Goal: Information Seeking & Learning: Learn about a topic

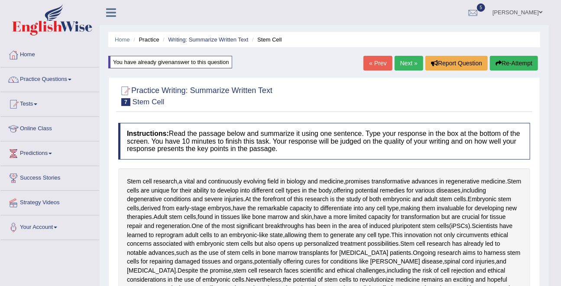
click at [403, 56] on link "Next »" at bounding box center [409, 63] width 29 height 15
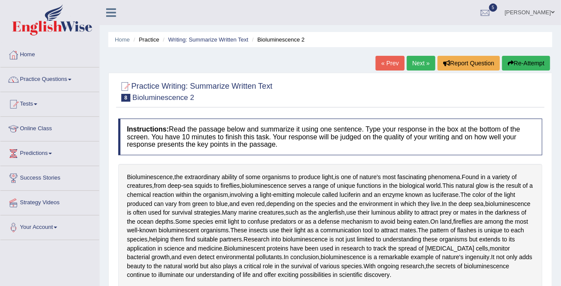
click at [413, 64] on link "Next »" at bounding box center [421, 63] width 29 height 15
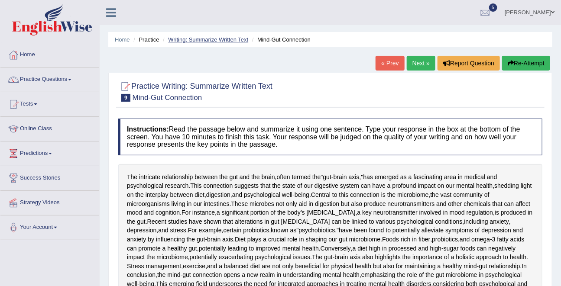
click at [219, 39] on link "Writing: Summarize Written Text" at bounding box center [208, 39] width 80 height 7
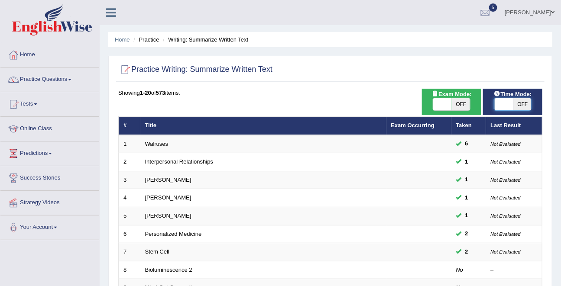
click at [511, 102] on span at bounding box center [504, 104] width 19 height 12
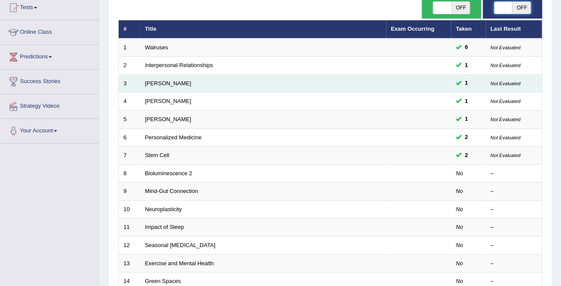
scroll to position [101, 0]
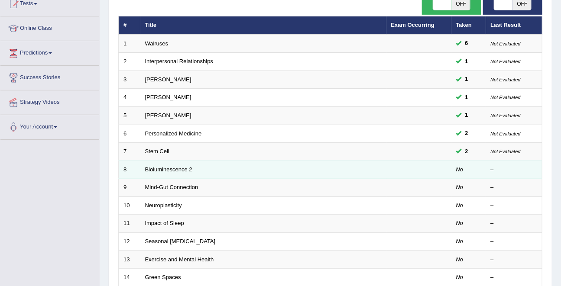
click at [207, 174] on td "Bioluminescence 2" at bounding box center [263, 170] width 246 height 18
click at [185, 171] on link "Bioluminescence 2" at bounding box center [168, 169] width 47 height 7
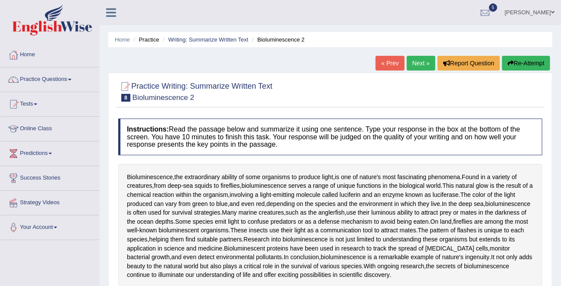
scroll to position [1, 0]
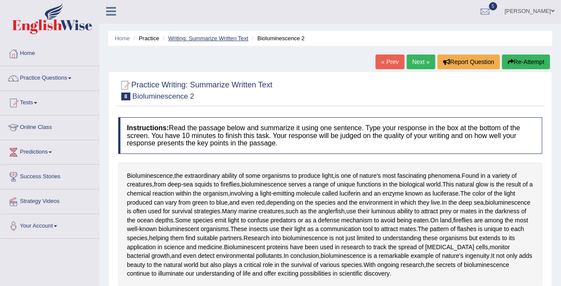
click at [221, 40] on link "Writing: Summarize Written Text" at bounding box center [208, 38] width 80 height 7
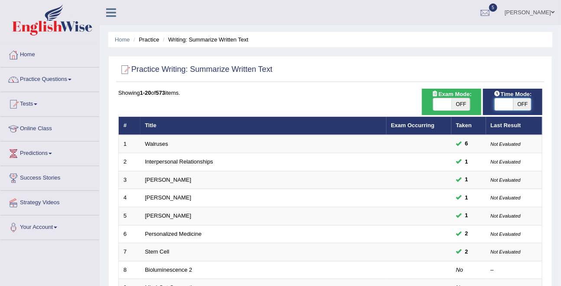
click at [506, 104] on span at bounding box center [504, 104] width 19 height 12
click at [506, 103] on span at bounding box center [503, 104] width 19 height 12
checkbox input "true"
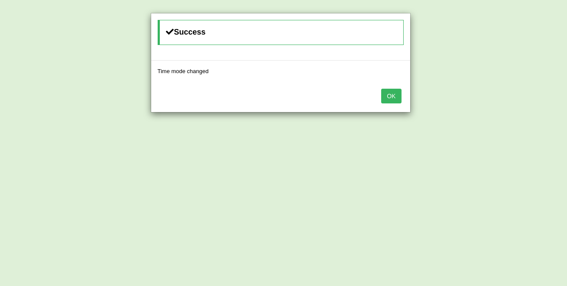
click at [381, 89] on button "OK" at bounding box center [391, 96] width 20 height 15
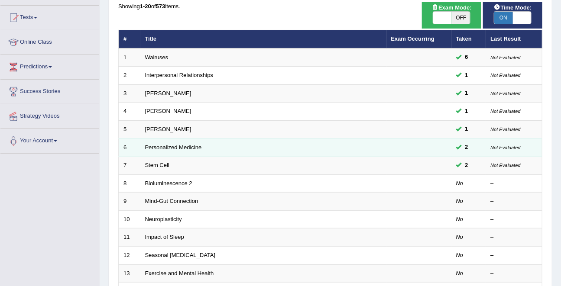
scroll to position [88, 0]
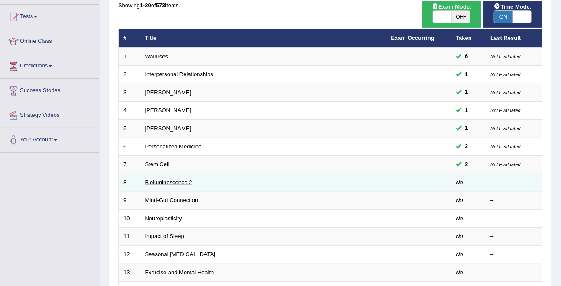
click at [175, 184] on link "Bioluminescence 2" at bounding box center [168, 182] width 47 height 7
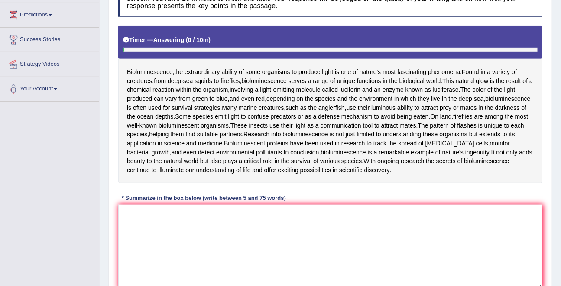
scroll to position [140, 0]
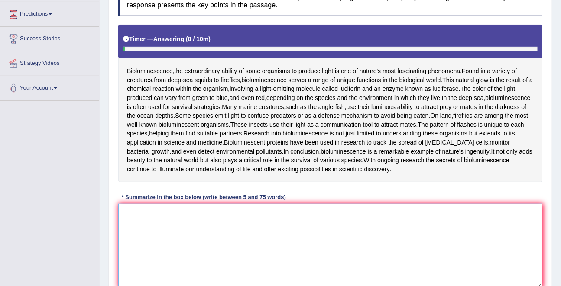
click at [174, 223] on textarea at bounding box center [330, 246] width 424 height 84
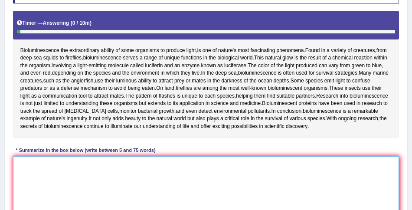
click at [127, 163] on textarea at bounding box center [206, 192] width 386 height 72
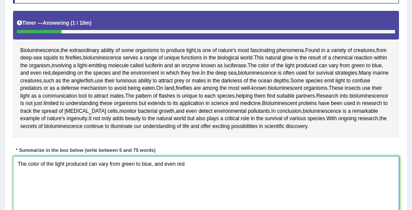
drag, startPoint x: 178, startPoint y: 164, endPoint x: 160, endPoint y: 165, distance: 17.8
click at [160, 165] on textarea "The color of the light produced can vary from green to blue, and even red" at bounding box center [206, 192] width 386 height 72
drag, startPoint x: 165, startPoint y: 163, endPoint x: 157, endPoint y: 163, distance: 7.8
click at [157, 163] on textarea "The color of the light produced can vary from green to blue, and even red" at bounding box center [206, 192] width 386 height 72
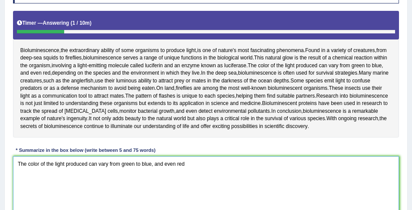
click at [185, 163] on textarea "The color of the light produced can vary from green to blue, and even red" at bounding box center [206, 192] width 386 height 72
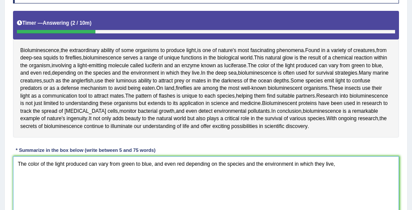
drag, startPoint x: 177, startPoint y: 163, endPoint x: 156, endPoint y: 163, distance: 20.4
click at [156, 163] on textarea "The color of the light produced can vary from green to blue, and even red depen…" at bounding box center [206, 192] width 386 height 72
click at [320, 164] on textarea "The color of the light produced can vary from green to blue, red depending on t…" at bounding box center [206, 192] width 386 height 72
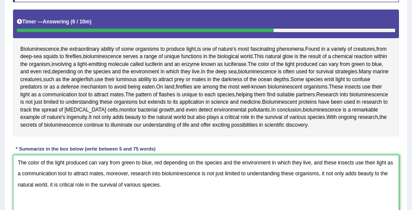
scroll to position [143, 0]
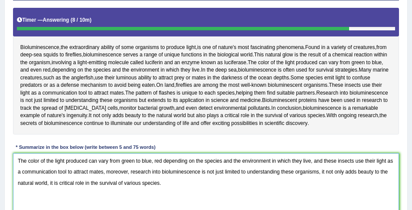
click at [63, 182] on textarea "The color of the light produced can vary from green to blue, red depending on t…" at bounding box center [206, 189] width 386 height 72
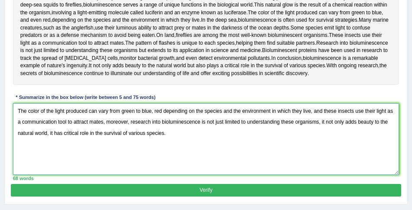
scroll to position [197, 0]
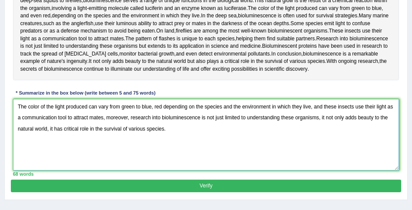
type textarea "The color of the light produced can vary from green to blue, red depending on t…"
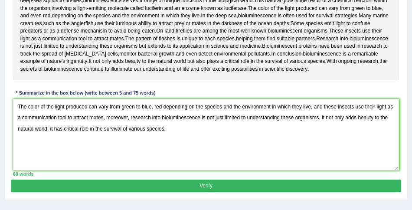
click at [186, 180] on button "Verify" at bounding box center [206, 185] width 390 height 13
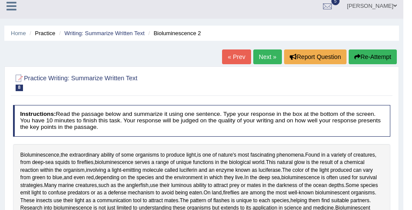
scroll to position [0, 0]
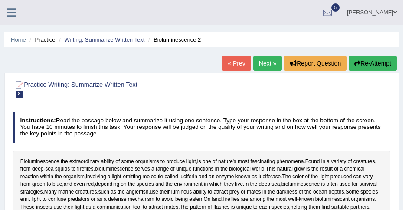
click at [13, 11] on icon at bounding box center [12, 12] width 10 height 11
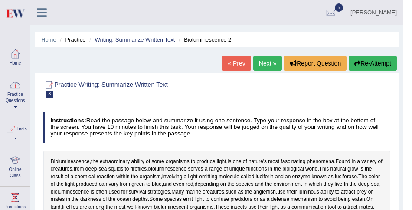
click at [12, 98] on link "Practice Questions" at bounding box center [14, 94] width 29 height 41
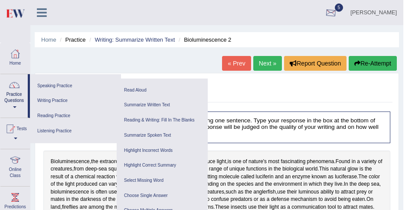
click at [337, 12] on div at bounding box center [330, 13] width 13 height 13
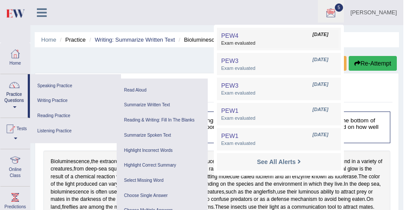
click at [284, 42] on span "Exam evaluated" at bounding box center [278, 43] width 115 height 7
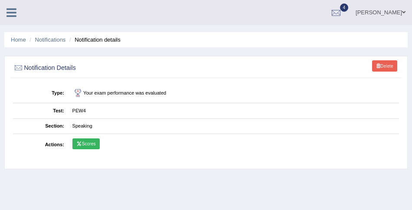
click at [92, 142] on link "Scores" at bounding box center [85, 143] width 27 height 11
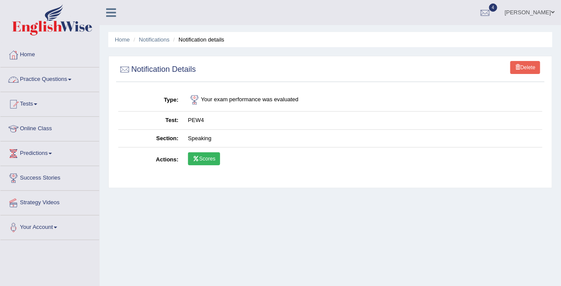
click at [61, 79] on link "Practice Questions" at bounding box center [49, 79] width 99 height 22
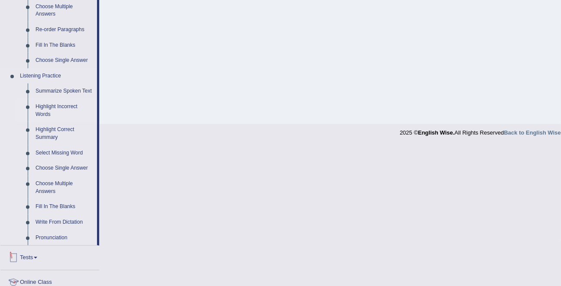
scroll to position [296, 0]
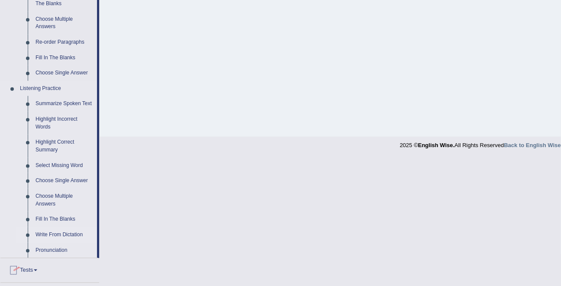
click at [52, 209] on link "Write From Dictation" at bounding box center [64, 236] width 65 height 16
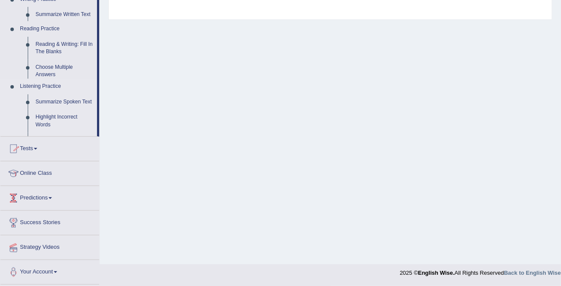
scroll to position [94, 0]
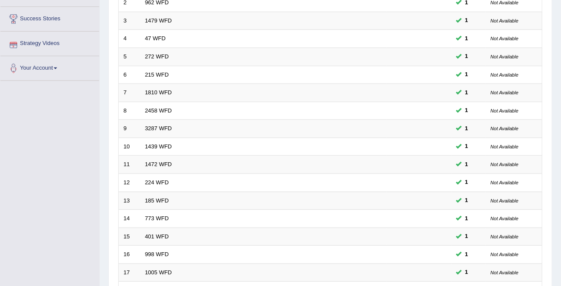
scroll to position [286, 0]
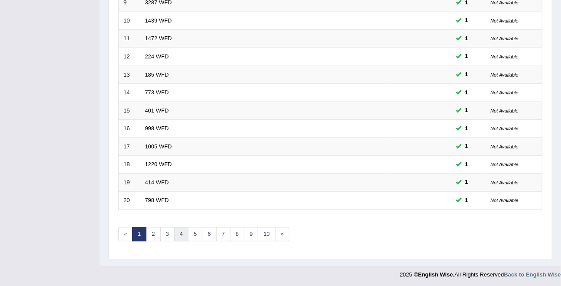
click at [179, 231] on link "4" at bounding box center [181, 235] width 14 height 14
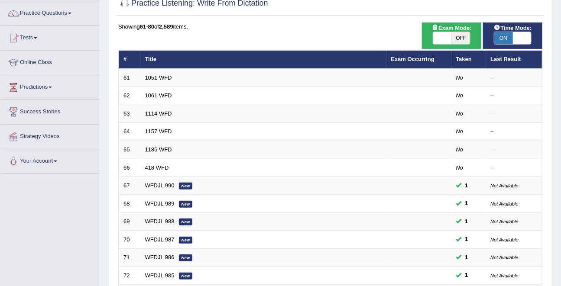
scroll to position [64, 0]
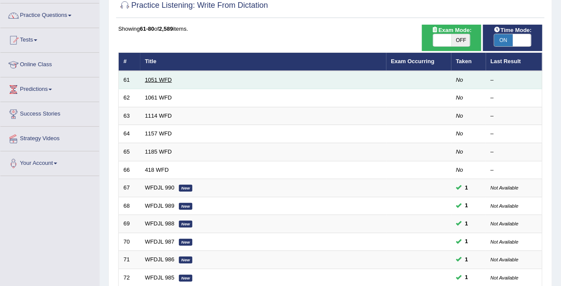
click at [160, 82] on link "1051 WFD" at bounding box center [158, 80] width 27 height 7
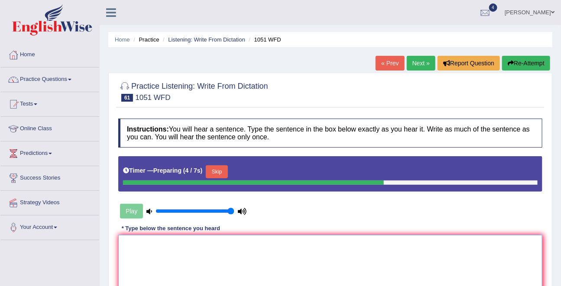
click at [156, 237] on textarea at bounding box center [330, 277] width 424 height 84
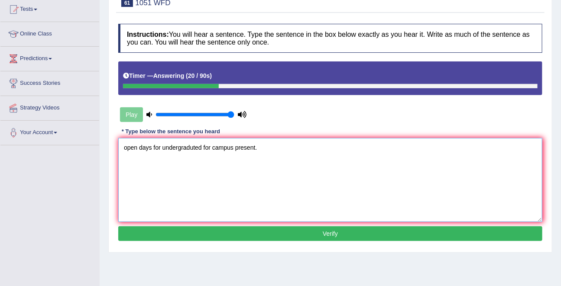
scroll to position [97, 0]
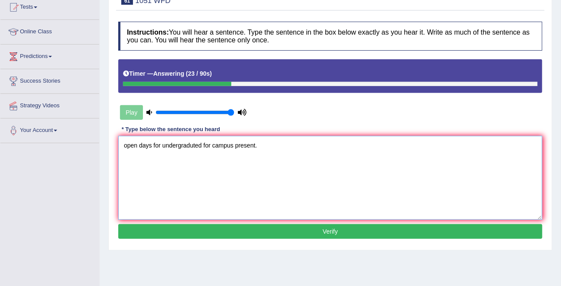
click at [123, 146] on textarea "open days for undergraduted for campus present." at bounding box center [330, 178] width 424 height 84
type textarea "Open days for undergraduted for campus present."
click at [260, 229] on button "Verify" at bounding box center [330, 231] width 424 height 15
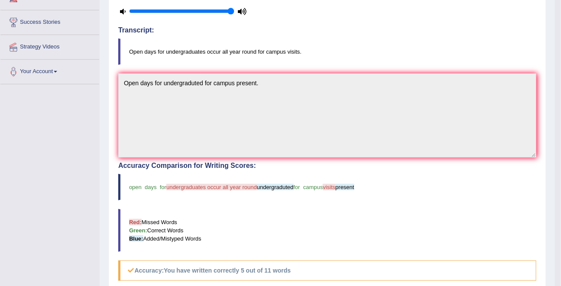
scroll to position [0, 0]
